Goal: Task Accomplishment & Management: Use online tool/utility

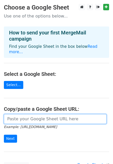
click at [18, 114] on input "url" at bounding box center [55, 119] width 102 height 10
paste input "[URL][DOMAIN_NAME]"
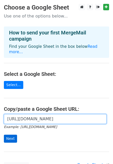
type input "https://docs.google.com/spreadsheets/d/1BRePT9BwFmBUPfOmr5ChC8Y6Wz0z0wezoKwNMjf…"
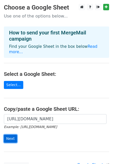
click at [11, 135] on input "Next" at bounding box center [10, 139] width 13 height 8
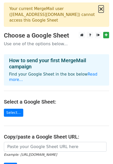
click at [100, 9] on button "×" at bounding box center [100, 9] width 5 height 6
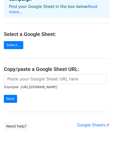
scroll to position [41, 0]
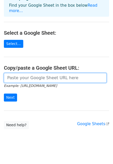
click at [19, 75] on input "url" at bounding box center [55, 78] width 102 height 10
paste input "[URL][DOMAIN_NAME]"
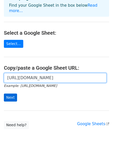
type input "[URL][DOMAIN_NAME]"
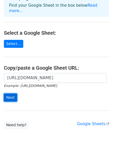
click at [15, 94] on input "Next" at bounding box center [10, 98] width 13 height 8
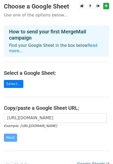
scroll to position [0, 0]
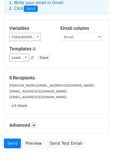
scroll to position [35, 0]
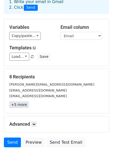
click at [18, 102] on link "+5 more" at bounding box center [18, 105] width 19 height 6
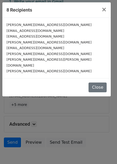
click at [45, 108] on div "8 Recipients × carter@fit-flavors.com kye1014@gmail.com syracusereg@gmail.com c…" at bounding box center [58, 82] width 117 height 164
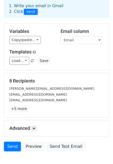
scroll to position [52, 0]
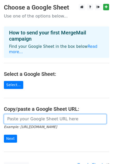
drag, startPoint x: 0, startPoint y: 0, endPoint x: 24, endPoint y: 111, distance: 113.9
click at [24, 114] on input "url" at bounding box center [55, 119] width 102 height 10
paste input "https://docs.google.com/spreadsheets/d/1XYOCj75yKQf56eyBhVbkNb25bT65gvc8GNSKMZw…"
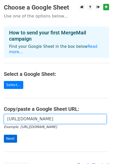
type input "https://docs.google.com/spreadsheets/d/1XYOCj75yKQf56eyBhVbkNb25bT65gvc8GNSKMZw…"
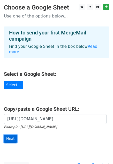
click at [14, 135] on input "Next" at bounding box center [10, 139] width 13 height 8
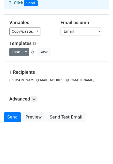
scroll to position [35, 0]
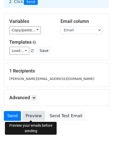
click at [31, 114] on link "Preview" at bounding box center [33, 116] width 23 height 10
click at [29, 113] on link "Preview" at bounding box center [33, 116] width 23 height 10
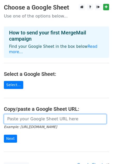
click at [17, 114] on input "url" at bounding box center [55, 119] width 102 height 10
paste input "https://docs.google.com/spreadsheets/d/1XYOCj75yKQf56eyBhVbkNb25bT65gvc8GNSKMZw…"
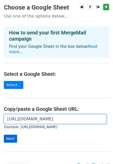
type input "https://docs.google.com/spreadsheets/d/1XYOCj75yKQf56eyBhVbkNb25bT65gvc8GNSKMZw…"
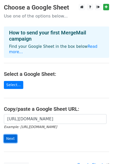
click at [9, 135] on input "Next" at bounding box center [10, 139] width 13 height 8
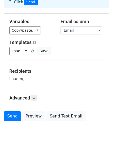
scroll to position [35, 0]
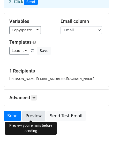
click at [34, 115] on link "Preview" at bounding box center [33, 116] width 23 height 10
click at [27, 117] on link "Preview" at bounding box center [33, 116] width 23 height 10
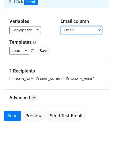
click at [89, 28] on select "Name Email First Name Credit Email Body Subject" at bounding box center [80, 30] width 41 height 8
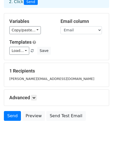
click at [50, 39] on h5 "Templates" at bounding box center [56, 42] width 94 height 6
click at [23, 51] on link "Load..." at bounding box center [19, 51] width 20 height 8
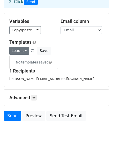
click at [27, 63] on h6 "No templates saved" at bounding box center [34, 62] width 48 height 9
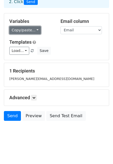
click at [31, 29] on link "Copy/paste..." at bounding box center [24, 30] width 31 height 8
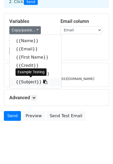
click at [30, 82] on link "{{Subject}}" at bounding box center [36, 82] width 52 height 8
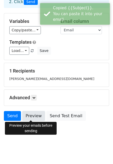
click at [33, 117] on link "Preview" at bounding box center [33, 116] width 23 height 10
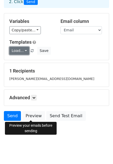
click at [21, 52] on link "Load..." at bounding box center [19, 51] width 20 height 8
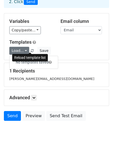
click at [31, 50] on span at bounding box center [32, 50] width 3 height 3
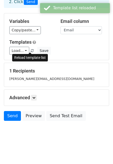
click at [31, 51] on span at bounding box center [32, 50] width 3 height 3
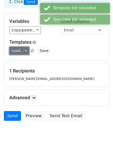
click at [25, 50] on link "Load..." at bounding box center [19, 51] width 20 height 8
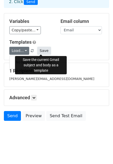
click at [46, 48] on button "Save" at bounding box center [43, 51] width 13 height 8
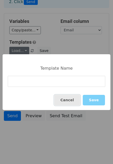
click at [73, 100] on button "Cancel" at bounding box center [67, 100] width 26 height 11
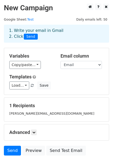
scroll to position [0, 0]
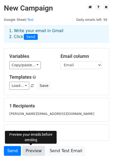
click at [35, 152] on link "Preview" at bounding box center [33, 151] width 23 height 10
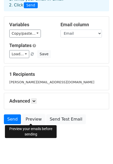
scroll to position [35, 0]
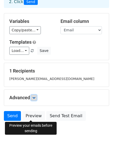
click at [35, 98] on icon at bounding box center [33, 97] width 3 height 3
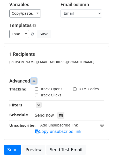
scroll to position [61, 0]
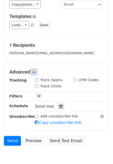
click at [34, 72] on icon at bounding box center [33, 72] width 3 height 3
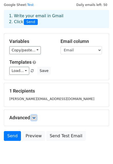
scroll to position [0, 0]
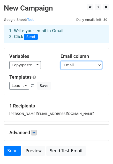
click at [70, 62] on select "Name Email First Name Credit Email Body Subject" at bounding box center [80, 65] width 41 height 8
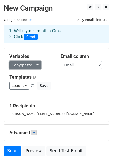
click at [29, 62] on link "Copy/paste..." at bounding box center [24, 65] width 31 height 8
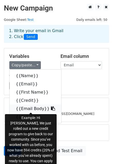
click at [51, 107] on icon at bounding box center [53, 109] width 4 height 4
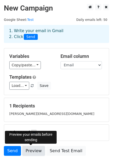
click at [30, 153] on link "Preview" at bounding box center [33, 151] width 23 height 10
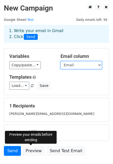
click at [74, 63] on select "Name Email First Name Credit Email Body Subject" at bounding box center [80, 65] width 41 height 8
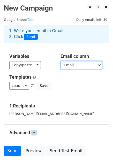
click at [60, 61] on select "Name Email First Name Credit Email Body Subject" at bounding box center [80, 65] width 41 height 8
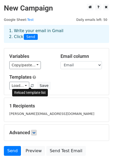
click at [31, 86] on span at bounding box center [32, 86] width 3 height 3
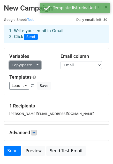
click at [28, 66] on link "Copy/paste..." at bounding box center [24, 65] width 31 height 8
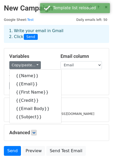
click at [62, 75] on h5 "Templates" at bounding box center [56, 78] width 94 height 6
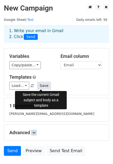
click at [39, 86] on button "Save" at bounding box center [43, 86] width 13 height 8
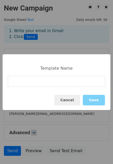
click at [41, 82] on input at bounding box center [56, 81] width 97 height 11
type input "Credit"
click at [95, 99] on button "Save" at bounding box center [93, 100] width 22 height 11
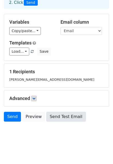
scroll to position [35, 0]
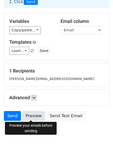
click at [28, 115] on link "Preview" at bounding box center [33, 116] width 23 height 10
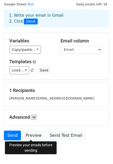
scroll to position [0, 0]
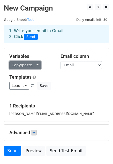
click at [29, 62] on link "Copy/paste..." at bounding box center [24, 65] width 31 height 8
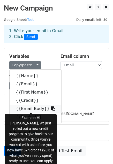
click at [51, 109] on icon at bounding box center [53, 109] width 4 height 4
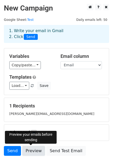
click at [31, 154] on link "Preview" at bounding box center [33, 151] width 23 height 10
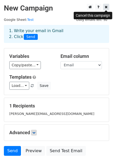
click at [106, 7] on icon at bounding box center [105, 7] width 3 height 4
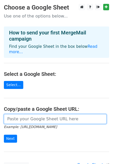
click at [25, 114] on input "url" at bounding box center [55, 119] width 102 height 10
paste input "[URL][DOMAIN_NAME]"
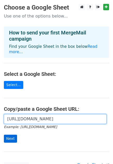
type input "[URL][DOMAIN_NAME]"
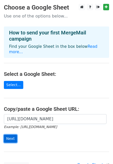
click at [9, 135] on input "Next" at bounding box center [10, 139] width 13 height 8
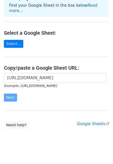
scroll to position [41, 0]
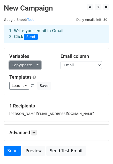
click at [24, 67] on link "Copy/paste..." at bounding box center [24, 65] width 31 height 8
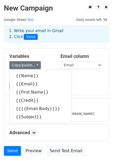
click at [42, 53] on div "Variables Copy/paste... {{Name}} {{Email}} {{First Name}} {{Credit}} {{{{Email …" at bounding box center [56, 71] width 104 height 47
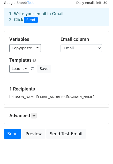
scroll to position [35, 0]
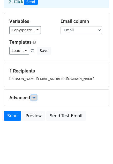
click at [32, 95] on link at bounding box center [34, 98] width 6 height 6
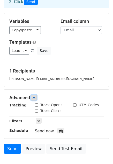
click at [32, 95] on link at bounding box center [34, 98] width 6 height 6
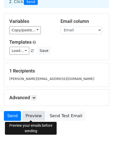
click at [35, 116] on link "Preview" at bounding box center [33, 116] width 23 height 10
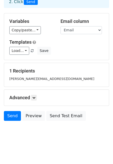
click at [66, 72] on h5 "1 Recipients" at bounding box center [56, 71] width 94 height 6
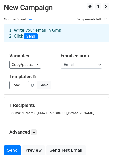
scroll to position [0, 0]
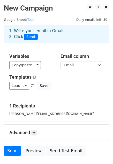
click at [58, 54] on div "Email column Name Email First Name Credit {{Email Body}} Subject" at bounding box center [81, 62] width 51 height 16
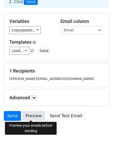
click at [22, 112] on link "Preview" at bounding box center [33, 116] width 23 height 10
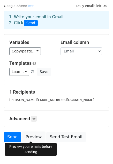
scroll to position [0, 0]
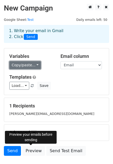
click at [23, 63] on link "Copy/paste..." at bounding box center [24, 65] width 31 height 8
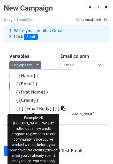
click at [30, 110] on link "{{{{Email Body}}}}" at bounding box center [41, 109] width 62 height 8
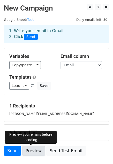
click at [30, 149] on link "Preview" at bounding box center [33, 151] width 23 height 10
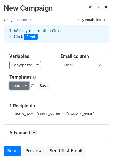
click at [26, 82] on link "Load..." at bounding box center [19, 86] width 20 height 8
click at [22, 95] on link "Credit" at bounding box center [30, 97] width 41 height 8
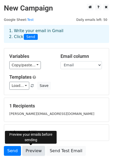
click at [35, 152] on link "Preview" at bounding box center [33, 151] width 23 height 10
click at [66, 84] on div "Load... Credit Save" at bounding box center [56, 86] width 102 height 8
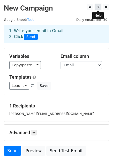
click at [99, 5] on link at bounding box center [98, 7] width 6 height 6
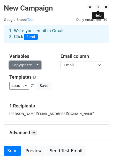
click at [23, 66] on link "Copy/paste..." at bounding box center [24, 65] width 31 height 8
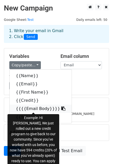
click at [61, 110] on icon at bounding box center [63, 109] width 4 height 4
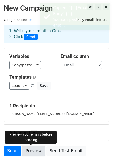
click at [30, 153] on link "Preview" at bounding box center [33, 151] width 23 height 10
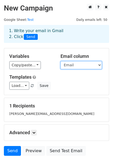
click at [66, 64] on select "Name Email First Name Credit {{Email Body}} Subject" at bounding box center [80, 65] width 41 height 8
select select "{{Email Body}}"
click at [60, 61] on select "Name Email First Name Credit {{Email Body}} Subject" at bounding box center [80, 65] width 41 height 8
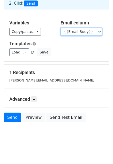
scroll to position [35, 0]
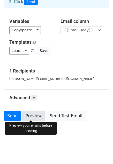
click at [31, 114] on link "Preview" at bounding box center [33, 116] width 23 height 10
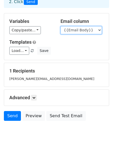
click at [79, 31] on select "Name Email First Name Credit {{Email Body}} Subject" at bounding box center [80, 30] width 41 height 8
click at [60, 26] on select "Name Email First Name Credit {{Email Body}} Subject" at bounding box center [80, 30] width 41 height 8
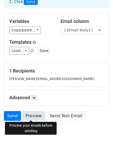
click at [34, 113] on link "Preview" at bounding box center [33, 116] width 23 height 10
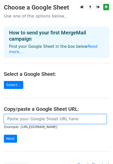
click at [25, 115] on input "url" at bounding box center [55, 119] width 102 height 10
paste input "[URL][DOMAIN_NAME]"
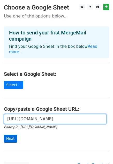
type input "https://docs.google.com/spreadsheets/d/1XYOCj75yKQf56eyBhVbkNb25bT65gvc8GNSKMZw…"
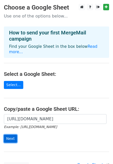
click at [11, 135] on input "Next" at bounding box center [10, 139] width 13 height 8
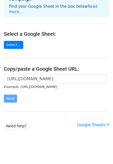
scroll to position [41, 0]
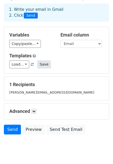
scroll to position [35, 0]
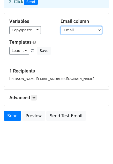
click at [68, 30] on select "Name Email First Name Credit {{Email Body}} Subject" at bounding box center [80, 30] width 41 height 8
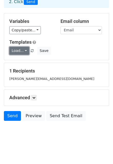
click at [21, 50] on link "Load..." at bounding box center [19, 51] width 20 height 8
click at [46, 44] on h5 "Templates" at bounding box center [56, 42] width 94 height 6
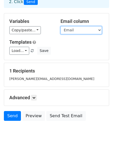
click at [74, 29] on select "Name Email First Name Credit {{Email Body}} Subject" at bounding box center [80, 30] width 41 height 8
click at [60, 26] on select "Name Email First Name Credit {{Email Body}} Subject" at bounding box center [80, 30] width 41 height 8
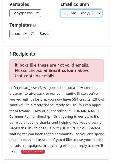
scroll to position [61, 0]
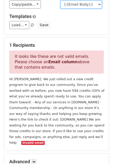
click at [70, 7] on select "Name Email First Name Credit {{Email Body}} Subject" at bounding box center [80, 5] width 41 height 8
select select "Email"
click at [60, 1] on select "Name Email First Name Credit {{Email Body}} Subject" at bounding box center [80, 5] width 41 height 8
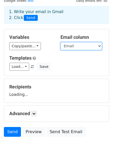
scroll to position [35, 0]
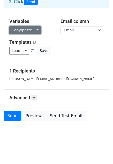
click at [30, 30] on link "Copy/paste..." at bounding box center [24, 30] width 31 height 8
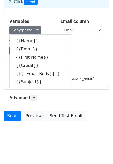
click at [76, 45] on div "Templates Load... Credit Save" at bounding box center [56, 47] width 102 height 16
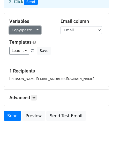
click at [36, 29] on link "Copy/paste..." at bounding box center [24, 30] width 31 height 8
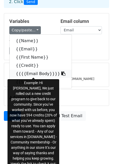
click at [46, 73] on link "{{{{Email Body}}}}" at bounding box center [41, 74] width 62 height 8
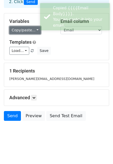
click at [29, 31] on link "Copy/paste..." at bounding box center [24, 30] width 31 height 8
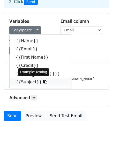
click at [43, 81] on icon at bounding box center [45, 82] width 4 height 4
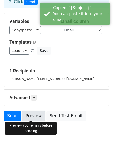
click at [31, 116] on link "Preview" at bounding box center [33, 116] width 23 height 10
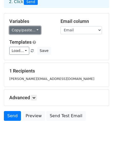
click at [10, 33] on link "Copy/paste..." at bounding box center [24, 30] width 31 height 8
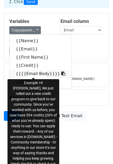
click at [32, 71] on link "{{{{Email Body}}}}" at bounding box center [41, 74] width 62 height 8
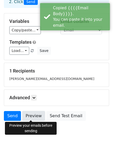
click at [28, 115] on link "Preview" at bounding box center [33, 116] width 23 height 10
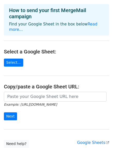
scroll to position [41, 0]
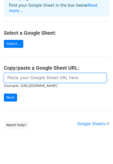
paste input "https://docs.google.com/spreadsheets/d/1XYOCj75yKQf56eyBhVbkNb25bT65gvc8GNSKMZw…"
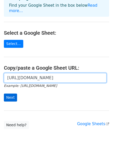
type input "https://docs.google.com/spreadsheets/d/1XYOCj75yKQf56eyBhVbkNb25bT65gvc8GNSKMZw…"
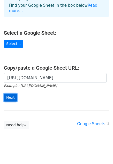
click at [9, 94] on input "Next" at bounding box center [10, 98] width 13 height 8
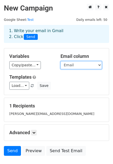
click at [72, 65] on select "Name Email First Name Credit Email Body Subject" at bounding box center [80, 65] width 41 height 8
click at [73, 67] on select "Name Email First Name Credit Email Body Subject" at bounding box center [80, 65] width 41 height 8
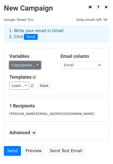
click at [26, 63] on link "Copy/paste..." at bounding box center [24, 65] width 31 height 8
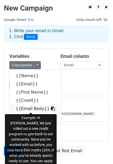
click at [41, 110] on link "{{Email Body}}" at bounding box center [36, 109] width 52 height 8
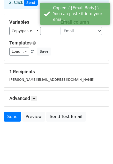
scroll to position [35, 0]
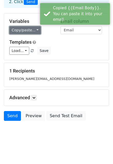
click at [21, 32] on link "Copy/paste..." at bounding box center [24, 30] width 31 height 8
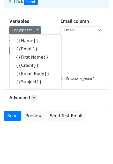
click at [77, 70] on h5 "1 Recipients" at bounding box center [56, 71] width 94 height 6
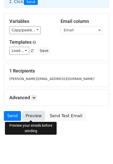
click at [32, 115] on link "Preview" at bounding box center [33, 116] width 23 height 10
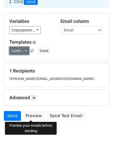
click at [20, 52] on link "Load..." at bounding box center [19, 51] width 20 height 8
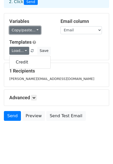
click at [20, 27] on link "Copy/paste..." at bounding box center [24, 30] width 31 height 8
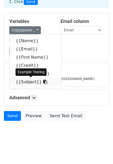
click at [26, 83] on link "{{Subject}}" at bounding box center [36, 82] width 52 height 8
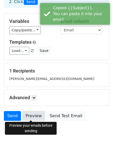
click at [35, 114] on link "Preview" at bounding box center [33, 116] width 23 height 10
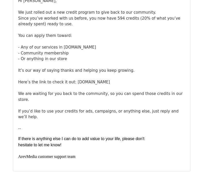
scroll to position [98, 0]
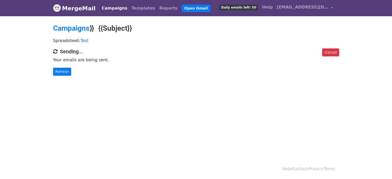
click at [65, 66] on div "Cancel Sending... Your emails are being sent. Refresh" at bounding box center [196, 61] width 294 height 27
click at [65, 73] on link "Refresh" at bounding box center [62, 72] width 18 height 8
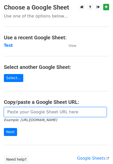
click at [26, 109] on input "url" at bounding box center [55, 113] width 102 height 10
paste input "https://docs.google.com/spreadsheets/d/1XYOCj75yKQf56eyBhVbkNb25bT65gvc8GNSKMZw…"
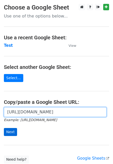
type input "https://docs.google.com/spreadsheets/d/1XYOCj75yKQf56eyBhVbkNb25bT65gvc8GNSKMZw…"
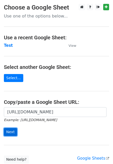
click at [12, 132] on input "Next" at bounding box center [10, 132] width 13 height 8
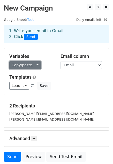
click at [23, 65] on link "Copy/paste..." at bounding box center [24, 65] width 31 height 8
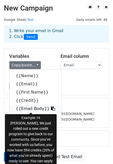
click at [29, 110] on link "{{Email Body}}" at bounding box center [36, 109] width 52 height 8
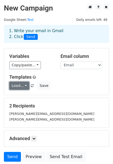
click at [21, 87] on link "Load..." at bounding box center [19, 86] width 20 height 8
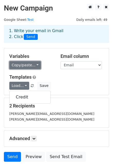
click at [20, 65] on link "Copy/paste..." at bounding box center [24, 65] width 31 height 8
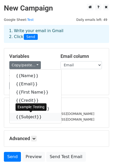
click at [24, 116] on link "{{Subject}}" at bounding box center [36, 117] width 52 height 8
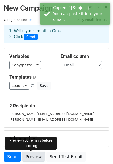
click at [35, 156] on link "Preview" at bounding box center [33, 157] width 23 height 10
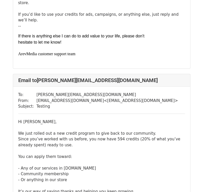
scroll to position [284, 0]
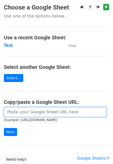
paste input "[URL][DOMAIN_NAME]"
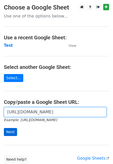
type input "[URL][DOMAIN_NAME]"
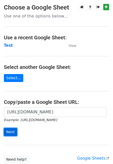
click at [11, 133] on input "Next" at bounding box center [10, 132] width 13 height 8
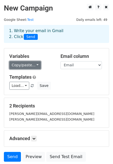
click at [23, 63] on link "Copy/paste..." at bounding box center [24, 65] width 31 height 8
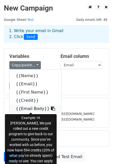
drag, startPoint x: 19, startPoint y: 101, endPoint x: 22, endPoint y: 108, distance: 8.3
click at [22, 108] on link "{{Email Body}}" at bounding box center [36, 109] width 52 height 8
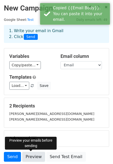
click at [31, 158] on link "Preview" at bounding box center [33, 157] width 23 height 10
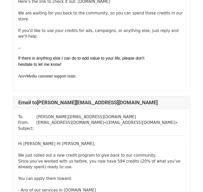
scroll to position [232, 0]
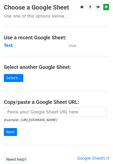
click at [11, 119] on small "Example: https://docs.google.com/spreadsheets/d/abc/edit" at bounding box center [30, 120] width 53 height 4
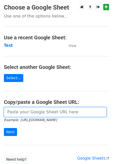
drag, startPoint x: 14, startPoint y: 114, endPoint x: 19, endPoint y: 111, distance: 6.2
click at [14, 114] on input "url" at bounding box center [55, 113] width 102 height 10
paste input "https://docs.google.com/spreadsheets/d/1BRePT9BwFmBUPfOmr5ChC8Y6Wz0z0wezoKwNMjf…"
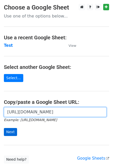
type input "https://docs.google.com/spreadsheets/d/1BRePT9BwFmBUPfOmr5ChC8Y6Wz0z0wezoKwNMjf…"
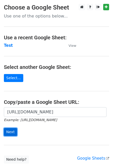
click at [9, 131] on input "Next" at bounding box center [10, 132] width 13 height 8
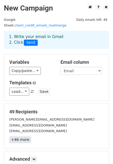
click at [17, 137] on link "+46 more" at bounding box center [20, 140] width 22 height 6
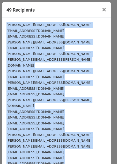
drag, startPoint x: 45, startPoint y: 139, endPoint x: 6, endPoint y: 23, distance: 121.8
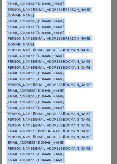
scroll to position [166, 0]
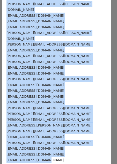
click at [28, 100] on div "mhaver101@gmail.com" at bounding box center [56, 103] width 100 height 6
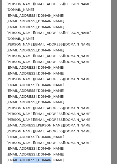
drag, startPoint x: 45, startPoint y: 141, endPoint x: 12, endPoint y: 135, distance: 33.2
click at [12, 135] on div "carter@fit-flavors.com kye1014@gmail.com syracusereg@gmail.com chris@goperfecti…" at bounding box center [56, 10] width 108 height 316
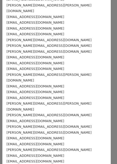
scroll to position [37, 0]
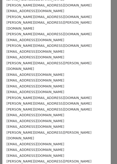
click at [22, 85] on small "[EMAIL_ADDRESS][DOMAIN_NAME]" at bounding box center [34, 87] width 57 height 4
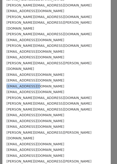
click at [22, 85] on small "[EMAIL_ADDRESS][DOMAIN_NAME]" at bounding box center [34, 87] width 57 height 4
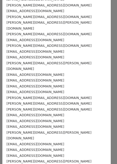
click at [19, 55] on small "[EMAIL_ADDRESS][DOMAIN_NAME]" at bounding box center [34, 57] width 57 height 4
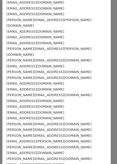
scroll to position [166, 0]
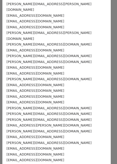
click at [24, 147] on small "[EMAIL_ADDRESS][DOMAIN_NAME]" at bounding box center [34, 149] width 57 height 4
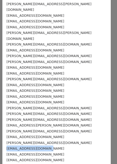
click at [23, 147] on small "[EMAIL_ADDRESS][DOMAIN_NAME]" at bounding box center [34, 149] width 57 height 4
click at [40, 147] on small "asharpguitarinstruction@gmail.com" at bounding box center [34, 149] width 57 height 4
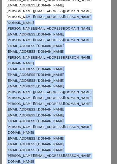
scroll to position [0, 0]
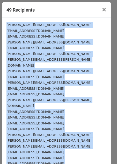
drag, startPoint x: 47, startPoint y: 137, endPoint x: 4, endPoint y: 27, distance: 119.0
copy div "carter@fit-flavors.com kye1014@gmail.com syracusereg@gmail.com chris@goperfecti…"
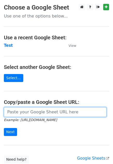
click at [13, 114] on input "url" at bounding box center [55, 113] width 102 height 10
paste input "[URL][DOMAIN_NAME]"
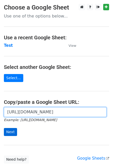
type input "[URL][DOMAIN_NAME]"
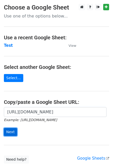
click at [12, 132] on input "Next" at bounding box center [10, 132] width 13 height 8
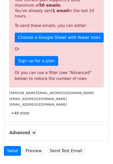
scroll to position [161, 0]
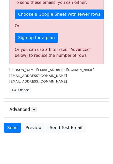
click at [29, 102] on div "Advanced Tracking Track Opens UTM Codes Track Clicks Filters Only include sprea…" at bounding box center [56, 110] width 104 height 16
click at [35, 108] on icon at bounding box center [33, 109] width 3 height 3
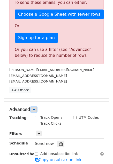
click at [35, 108] on icon at bounding box center [33, 109] width 3 height 3
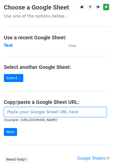
click at [18, 110] on input "url" at bounding box center [55, 113] width 102 height 10
paste input "https://docs.google.com/spreadsheets/d/1BRePT9BwFmBUPfOmr5ChC8Y6Wz0z0wezoKwNMjf…"
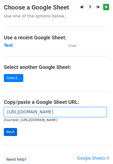
type input "https://docs.google.com/spreadsheets/d/1BRePT9BwFmBUPfOmr5ChC8Y6Wz0z0wezoKwNMjf…"
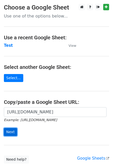
click at [9, 130] on input "Next" at bounding box center [10, 132] width 13 height 8
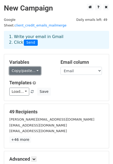
click at [24, 67] on link "Copy/paste..." at bounding box center [24, 71] width 31 height 8
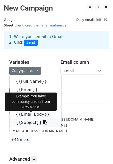
click at [26, 119] on link "{{Subject}}" at bounding box center [36, 123] width 52 height 8
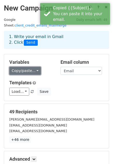
click at [29, 68] on link "Copy/paste..." at bounding box center [24, 71] width 31 height 8
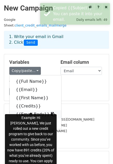
click at [26, 111] on link "{{Email Body}}" at bounding box center [36, 115] width 52 height 8
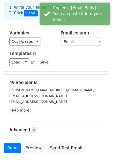
scroll to position [56, 0]
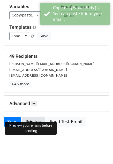
click at [39, 117] on link "Preview" at bounding box center [33, 122] width 23 height 10
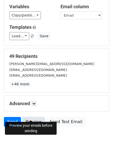
click at [35, 117] on link "Preview" at bounding box center [33, 122] width 23 height 10
click at [32, 117] on link "Preview" at bounding box center [33, 122] width 23 height 10
click at [35, 118] on link "Preview" at bounding box center [33, 122] width 23 height 10
click at [32, 120] on link "Preview" at bounding box center [33, 122] width 23 height 10
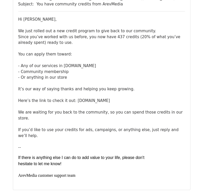
scroll to position [3427, 0]
copy tbody "[EMAIL_ADDRESS][DOMAIN_NAME]"
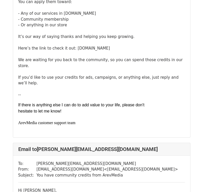
scroll to position [4200, 0]
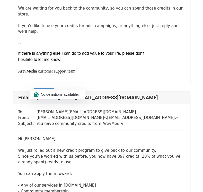
copy tbody "[EMAIL_ADDRESS][DOMAIN_NAME]"
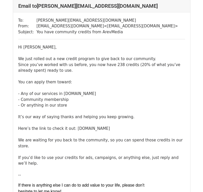
scroll to position [6314, 0]
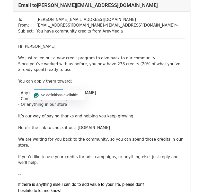
copy tbody "[EMAIL_ADDRESS][DOMAIN_NAME]"
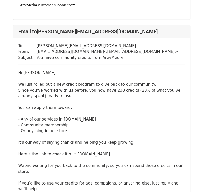
scroll to position [6959, 0]
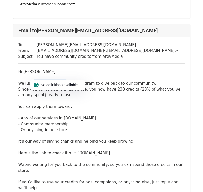
copy tbody "[EMAIL_ADDRESS][DOMAIN_NAME]"
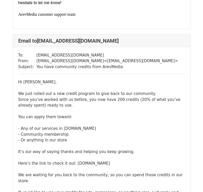
scroll to position [7835, 0]
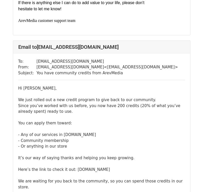
copy tbody "[EMAIL_ADDRESS][DOMAIN_NAME]"
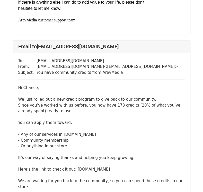
scroll to position [8454, 0]
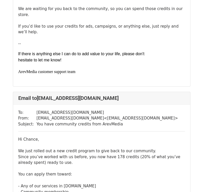
copy tbody "[EMAIL_ADDRESS][DOMAIN_NAME]"
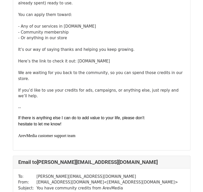
scroll to position [10170, 0]
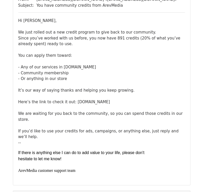
scroll to position [26, 0]
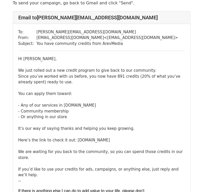
click at [78, 45] on td "You have community credits from ArevMedia" at bounding box center [108, 44] width 142 height 6
click at [78, 44] on td "You have community credits from ArevMedia" at bounding box center [108, 44] width 142 height 6
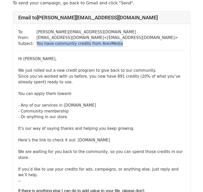
click at [78, 44] on td "You have community credits from ArevMedia" at bounding box center [108, 44] width 142 height 6
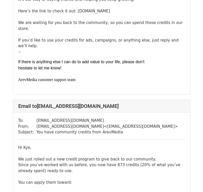
scroll to position [0, 0]
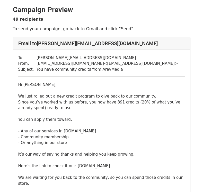
click at [124, 45] on h4 "Email to carter@fit-flavors.com" at bounding box center [101, 43] width 167 height 6
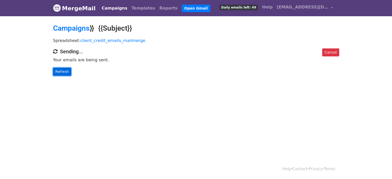
click at [61, 69] on link "Refresh" at bounding box center [62, 72] width 18 height 8
